Goal: Register for event/course

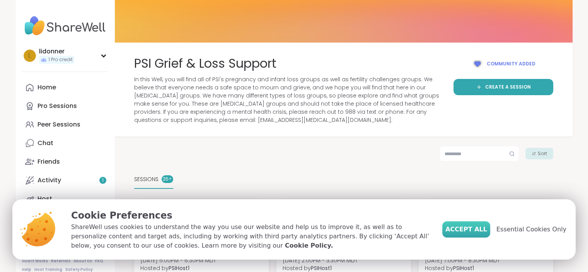
click at [476, 231] on span "Accept All" at bounding box center [466, 229] width 42 height 9
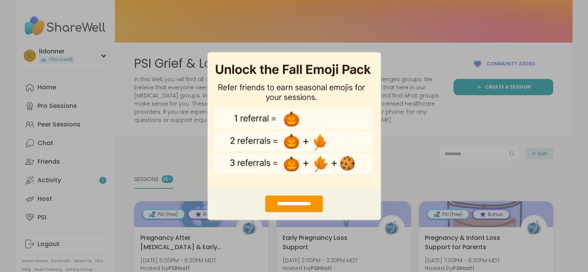
click at [421, 139] on div "**********" at bounding box center [294, 136] width 588 height 272
click at [394, 177] on div "**********" at bounding box center [294, 136] width 588 height 272
click at [349, 80] on img "entering modal" at bounding box center [294, 120] width 173 height 136
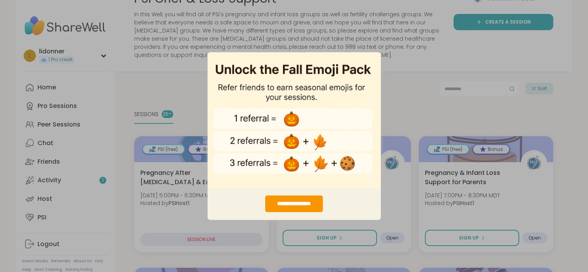
scroll to position [78, 0]
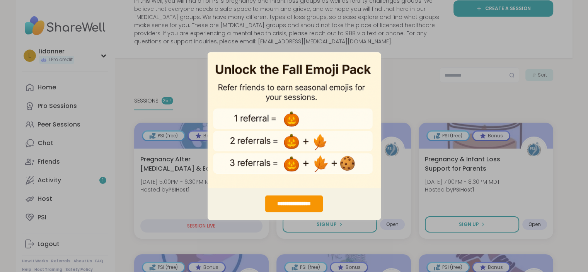
click at [270, 104] on img "entering modal" at bounding box center [294, 120] width 173 height 136
click at [293, 119] on img "entering modal" at bounding box center [294, 120] width 173 height 136
click at [371, 213] on div "**********" at bounding box center [294, 203] width 173 height 32
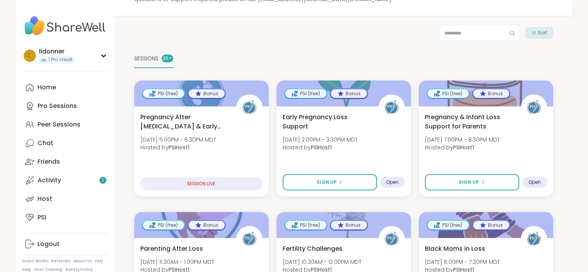
scroll to position [148, 0]
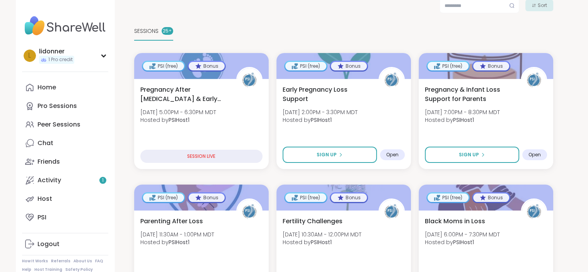
drag, startPoint x: 0, startPoint y: 0, endPoint x: 593, endPoint y: 91, distance: 600.2
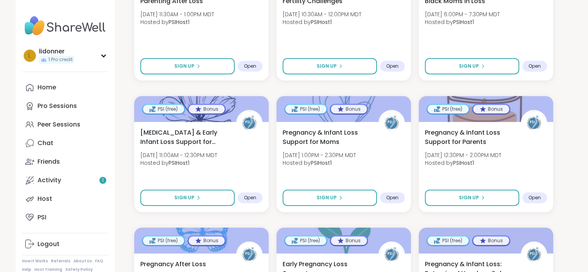
scroll to position [386, 0]
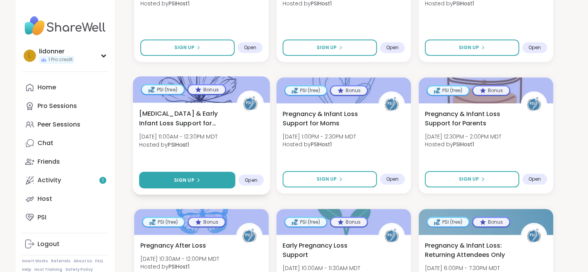
click at [196, 179] on icon at bounding box center [198, 179] width 5 height 5
click at [199, 124] on span "[MEDICAL_DATA] & Early Infant Loss Support for Parents" at bounding box center [183, 118] width 89 height 19
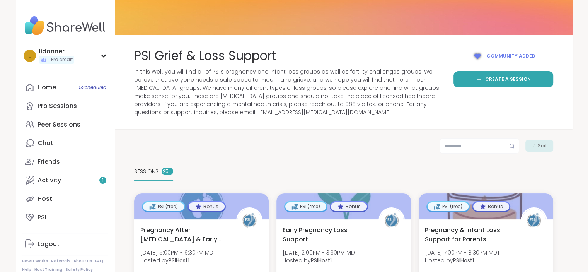
scroll to position [0, 0]
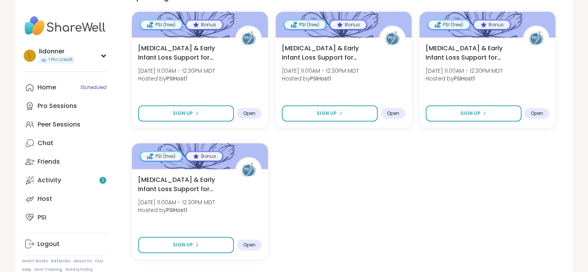
scroll to position [402, 0]
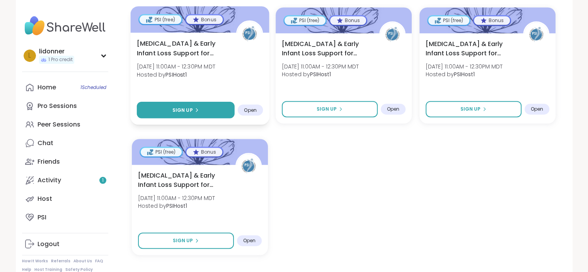
click at [201, 109] on button "Sign Up" at bounding box center [185, 110] width 98 height 17
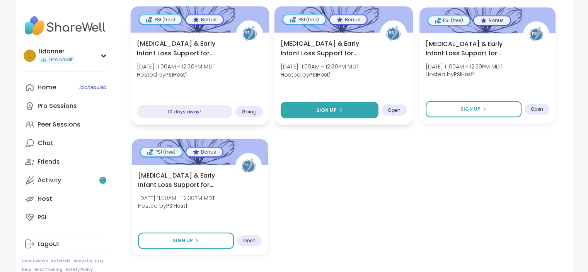
click at [328, 112] on span "Sign Up" at bounding box center [326, 109] width 20 height 7
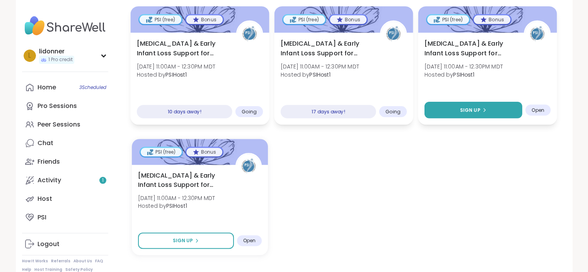
click at [461, 106] on span "Sign Up" at bounding box center [470, 109] width 20 height 7
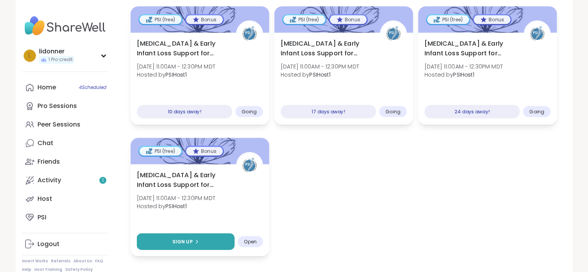
click at [169, 243] on button "Sign Up" at bounding box center [185, 241] width 98 height 17
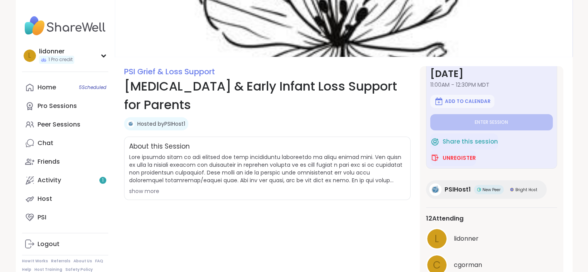
scroll to position [39, 0]
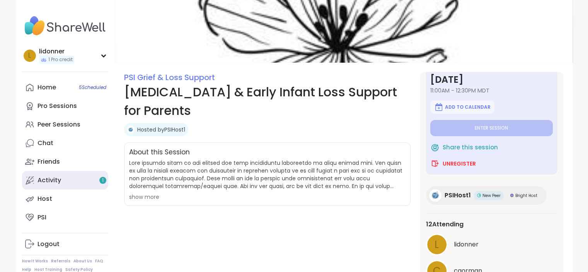
click at [66, 180] on link "Activity 1" at bounding box center [65, 180] width 86 height 19
